Goal: Complete application form

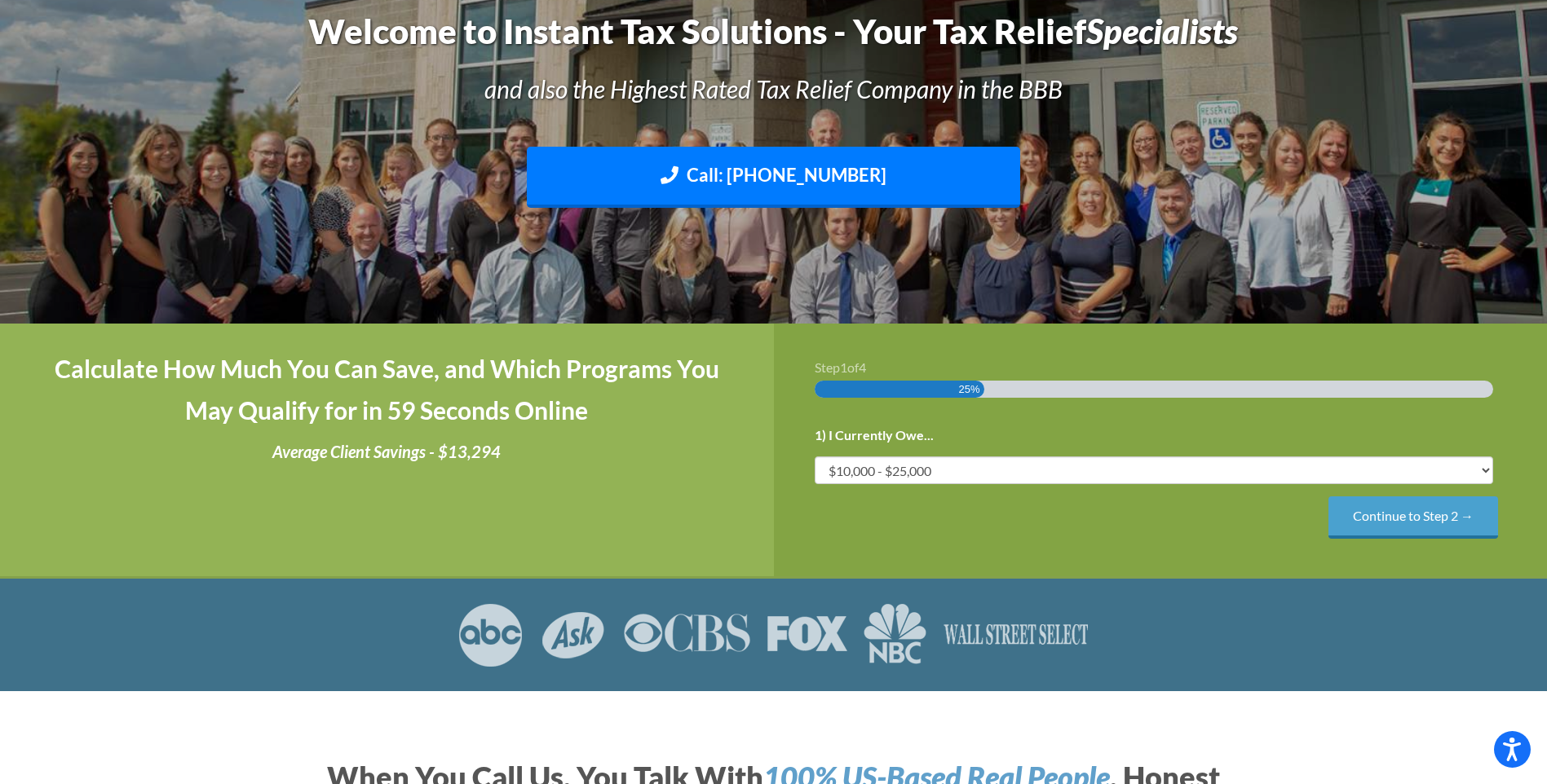
scroll to position [163, 0]
click at [1409, 525] on input "Continue to Step 2 →" at bounding box center [1413, 516] width 170 height 42
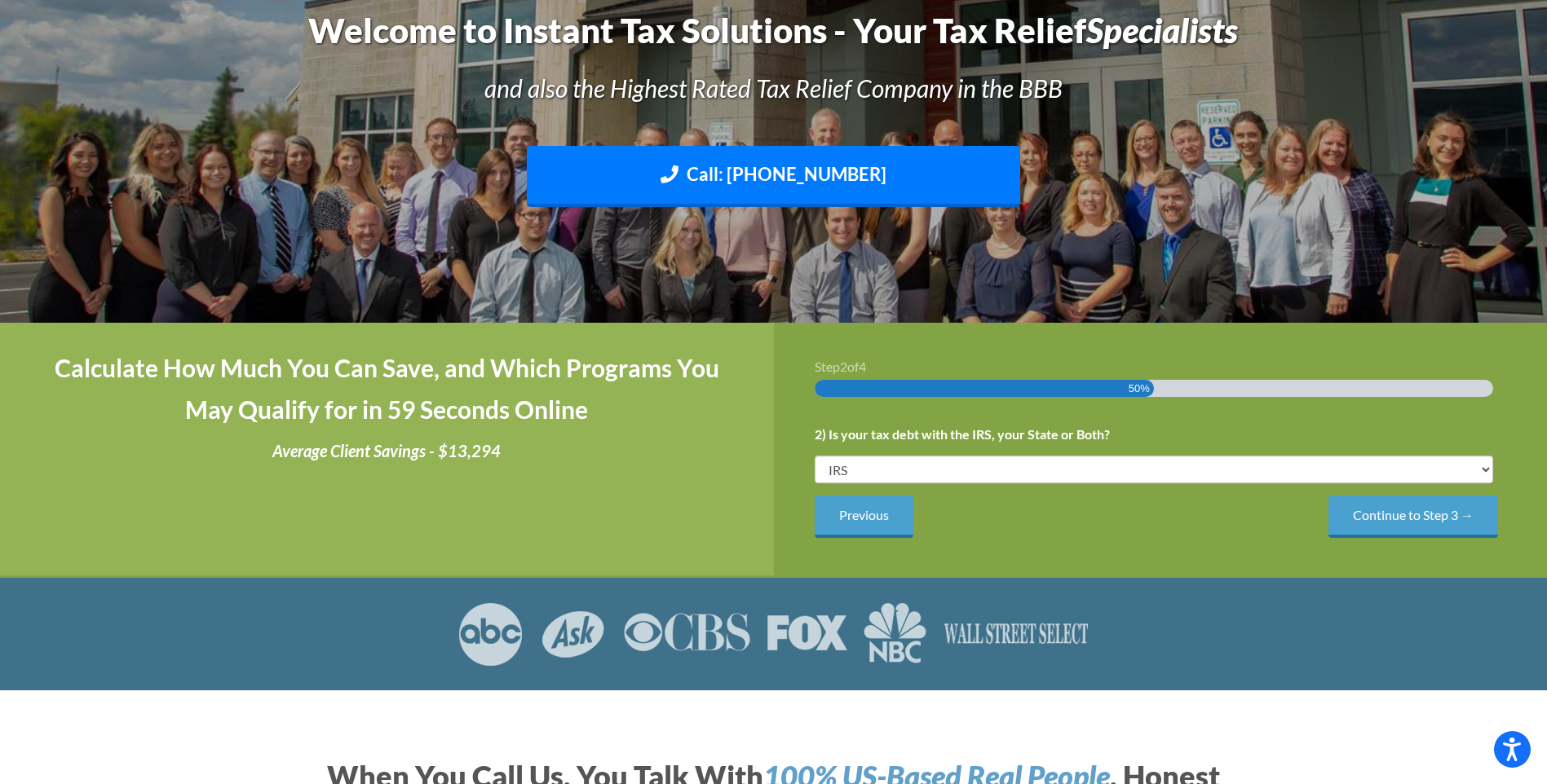
click at [1437, 509] on input "Continue to Step 3 →" at bounding box center [1413, 516] width 170 height 42
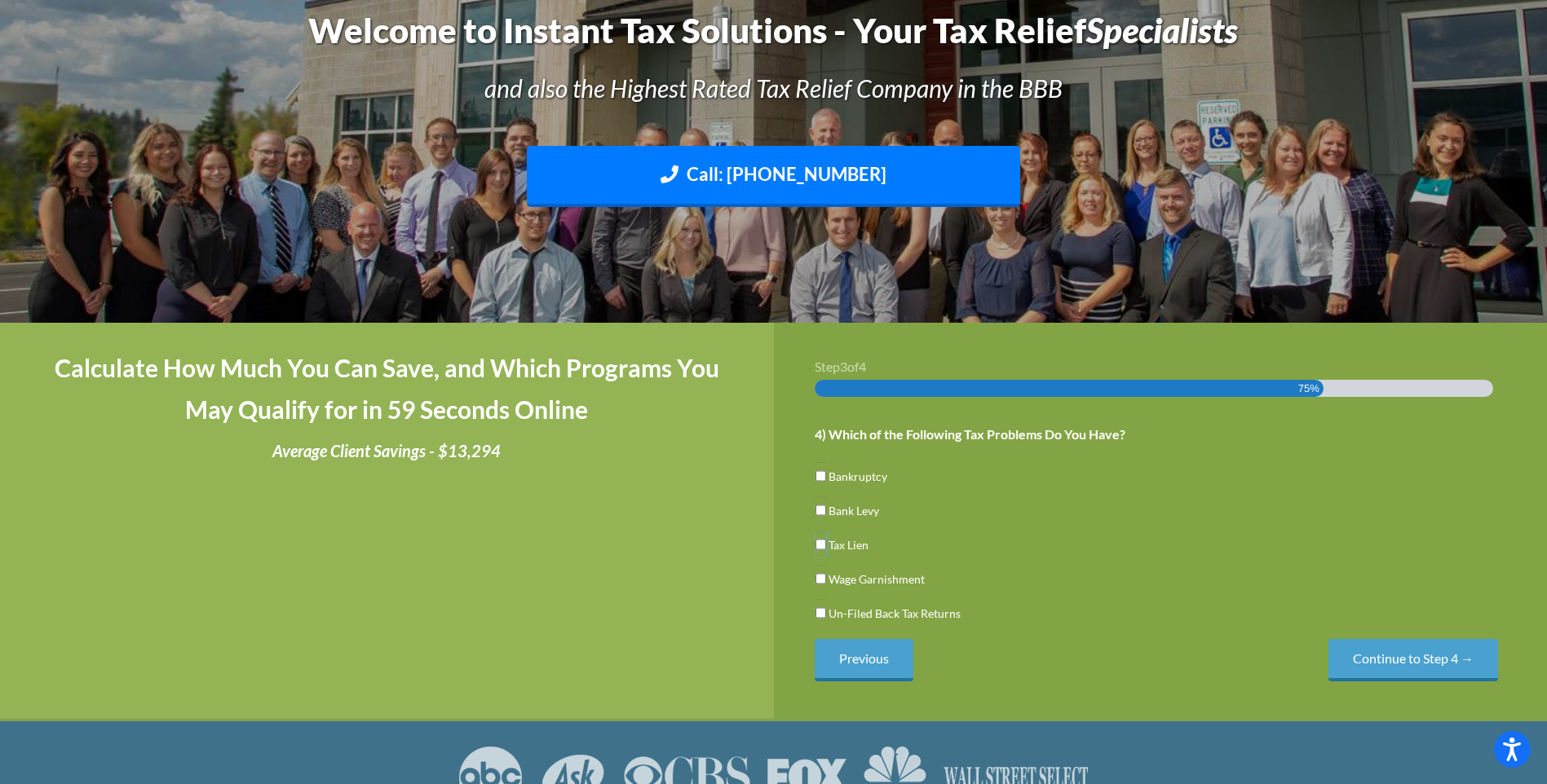
click at [819, 547] on input "Tax Lien" at bounding box center [820, 544] width 10 height 27
checkbox input "true"
click at [817, 616] on input "Un-Filed Back Tax Returns" at bounding box center [820, 613] width 10 height 27
checkbox input "true"
click at [823, 541] on input "Tax Lien" at bounding box center [820, 544] width 10 height 27
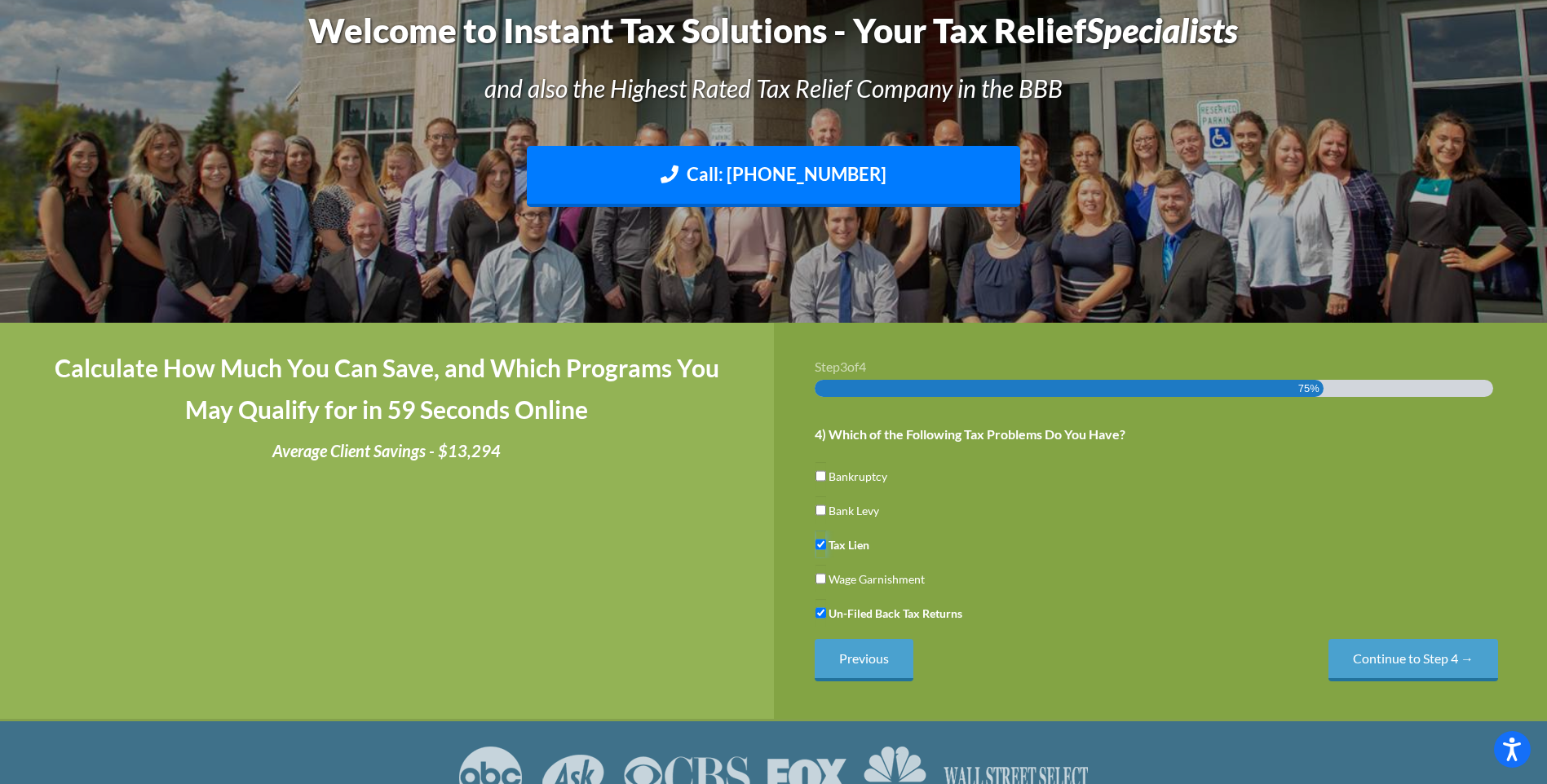
checkbox input "false"
click at [1402, 673] on input "Continue to Step 4 →" at bounding box center [1413, 659] width 170 height 42
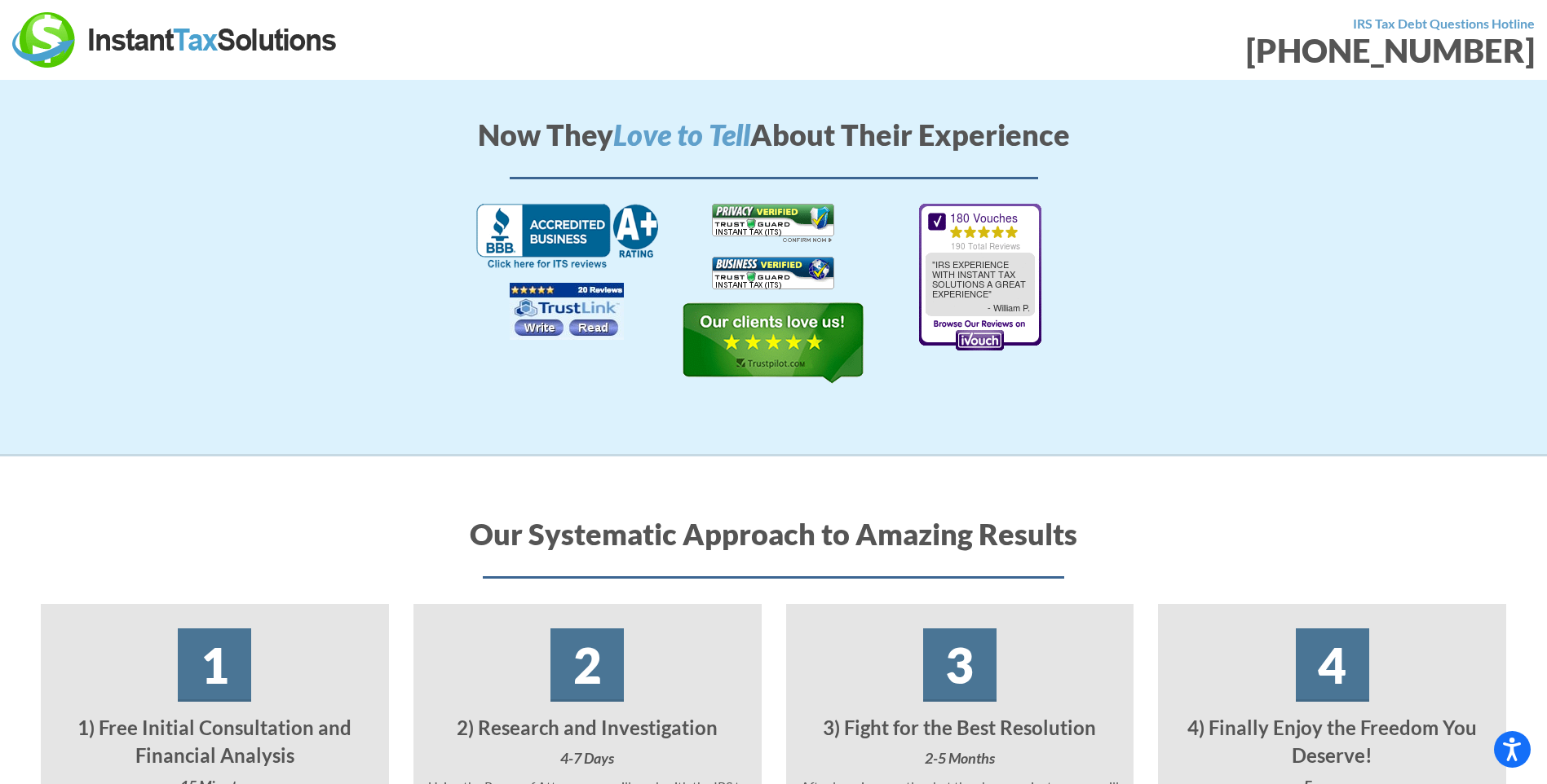
scroll to position [2690, 0]
